Goal: Transaction & Acquisition: Obtain resource

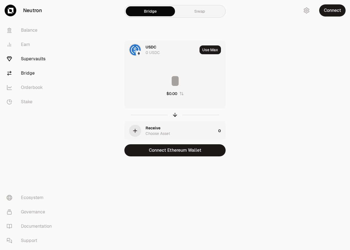
click at [42, 57] on link "Supervaults" at bounding box center [30, 59] width 57 height 14
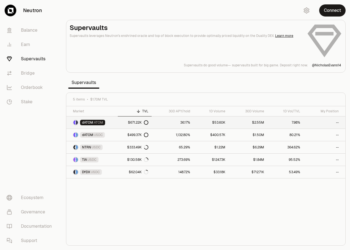
click at [90, 121] on span "dATOM" at bounding box center [87, 122] width 11 height 4
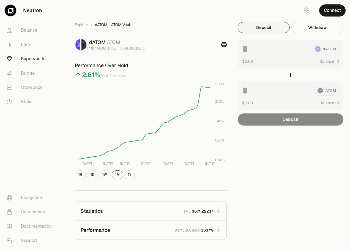
click at [327, 63] on span "Balance:" at bounding box center [327, 61] width 16 height 5
click at [328, 12] on button "Connect" at bounding box center [332, 10] width 26 height 12
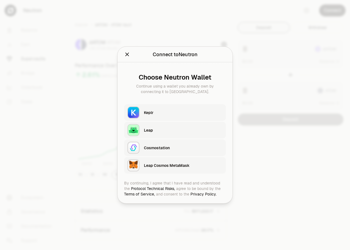
click at [126, 55] on icon "Close" at bounding box center [127, 54] width 6 height 6
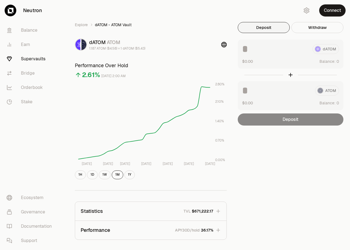
click at [289, 74] on div at bounding box center [290, 74] width 106 height 13
